Goal: Navigation & Orientation: Find specific page/section

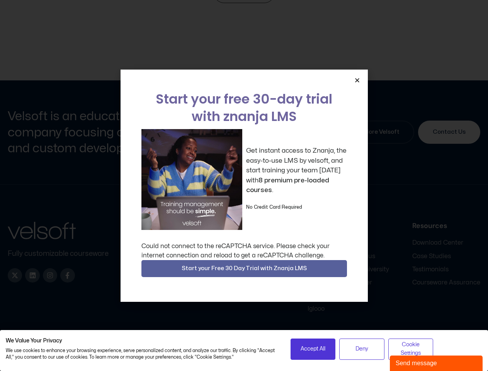
click at [244, 185] on div "Get instant access to Znanja, the easy-to-use LMS by velsoft, and start trainin…" at bounding box center [243, 179] width 205 height 101
click at [357, 80] on icon "Close" at bounding box center [357, 80] width 6 height 6
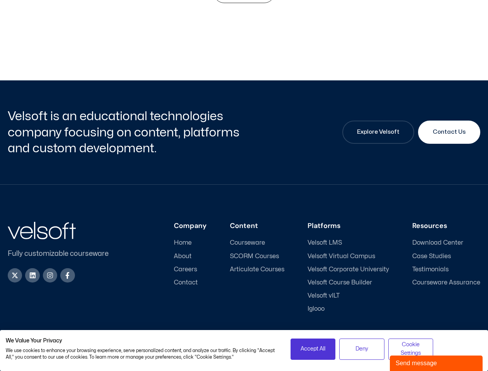
click at [244, 268] on div "Company Home About Careers Contact Content Courseware SCORM Courses Articulate …" at bounding box center [300, 267] width 359 height 91
click at [313, 349] on span "Accept All" at bounding box center [312, 348] width 25 height 8
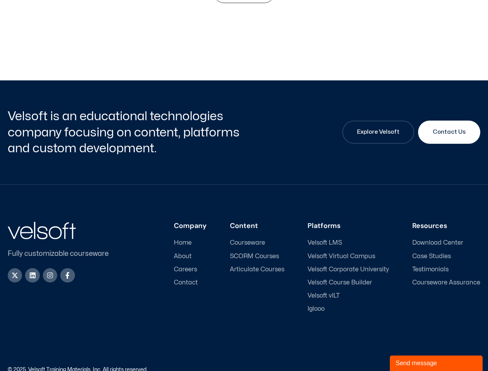
click at [361, 367] on div "Accessibility Policy | Privacy Policy" at bounding box center [362, 369] width 236 height 5
click at [410, 367] on link "Accessibility Policy" at bounding box center [413, 369] width 46 height 5
